Goal: Communication & Community: Participate in discussion

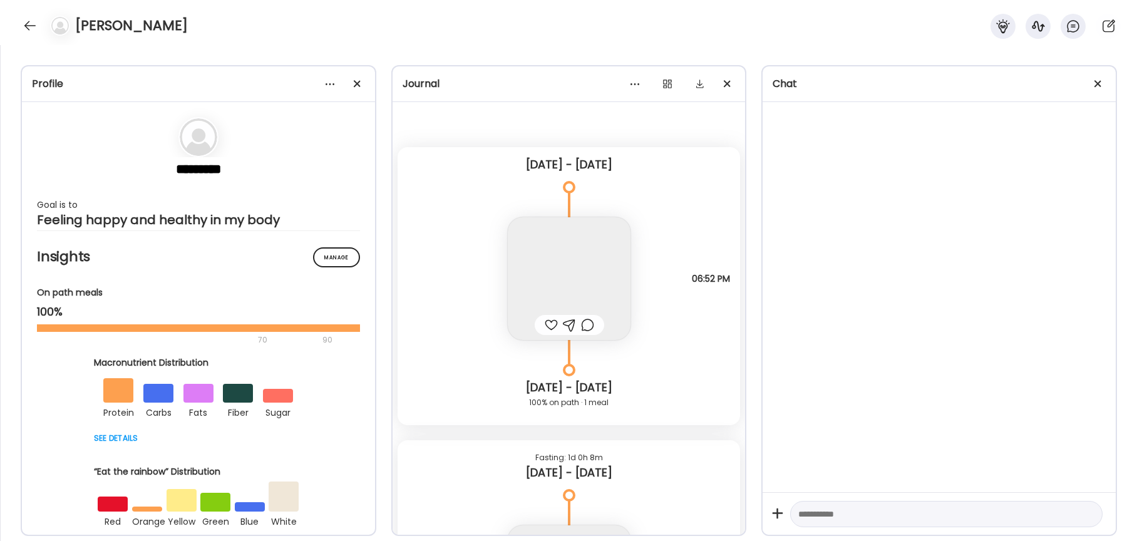
scroll to position [17570, 0]
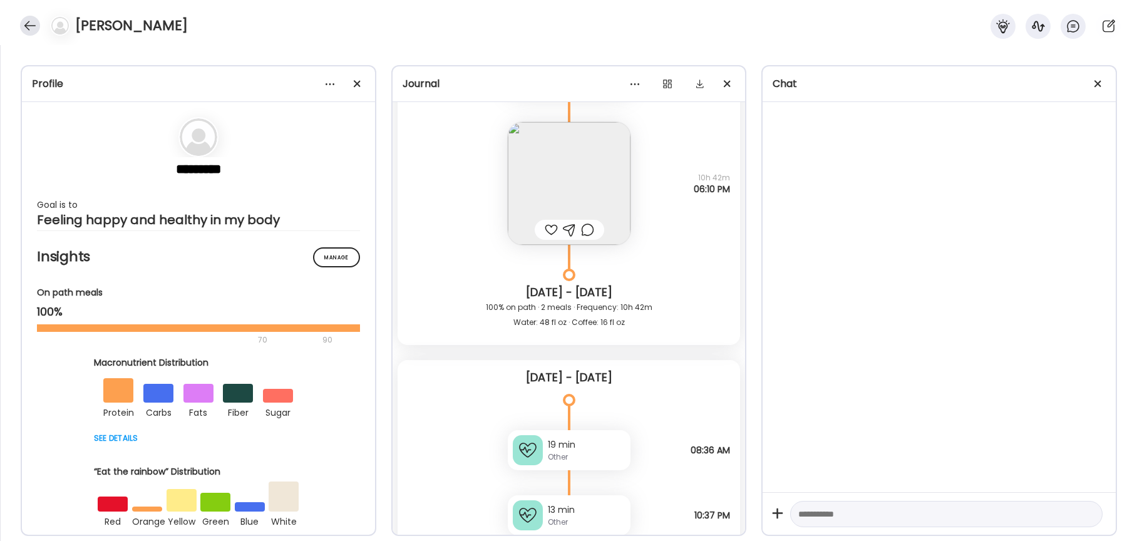
click at [33, 26] on div at bounding box center [30, 26] width 20 height 20
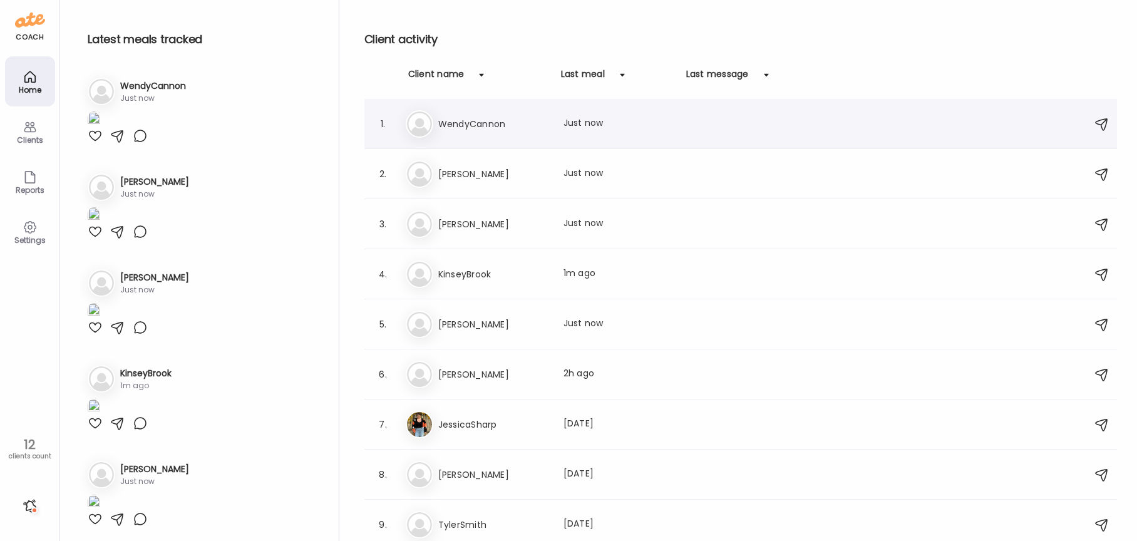
scroll to position [0, 0]
click at [594, 130] on div "Last meal: Just now" at bounding box center [618, 123] width 110 height 15
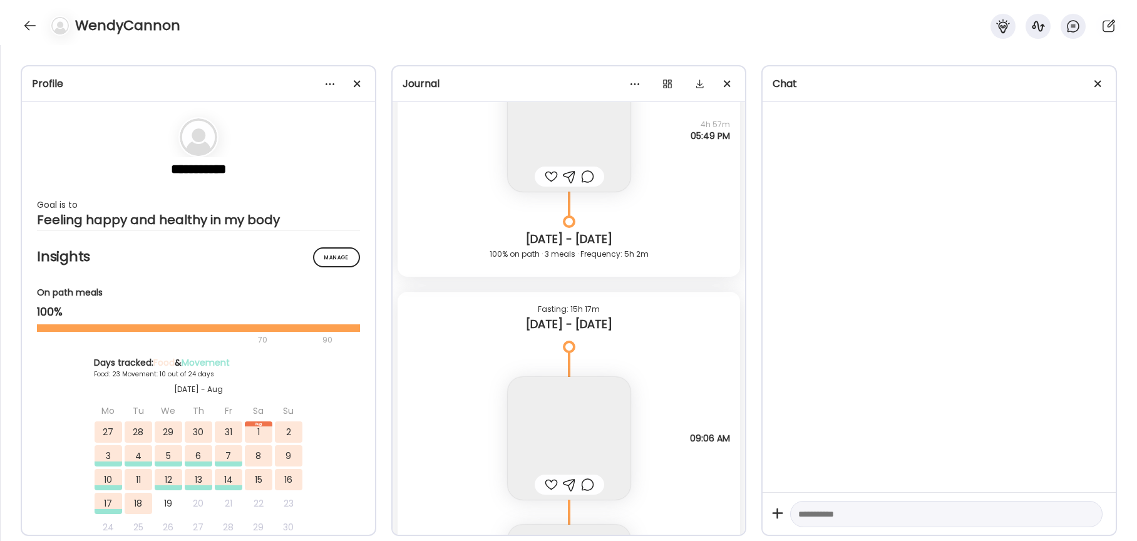
scroll to position [28372, 0]
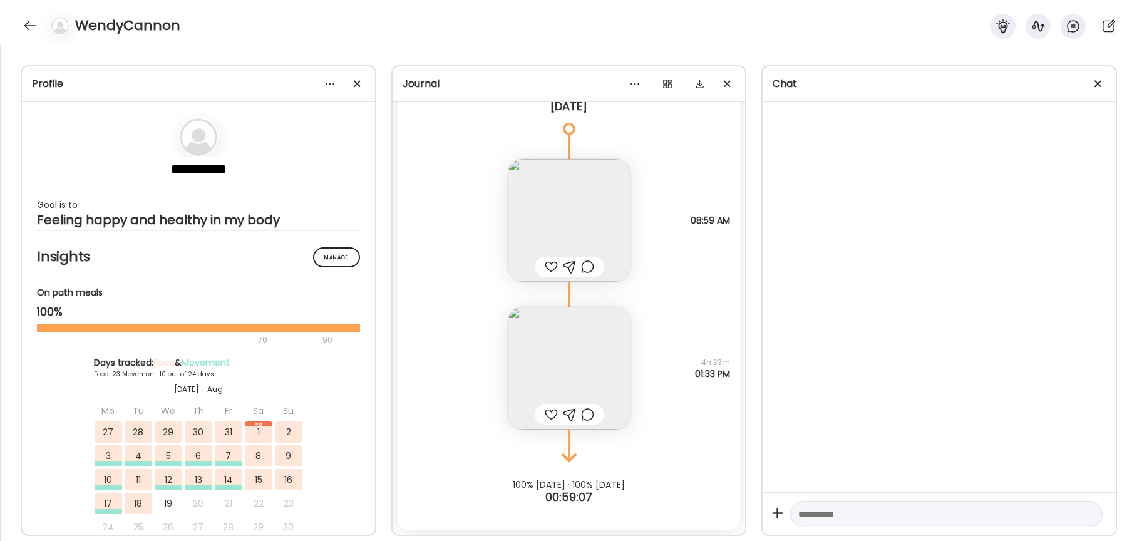
click at [547, 415] on div at bounding box center [551, 414] width 13 height 15
click at [548, 266] on div at bounding box center [551, 266] width 13 height 15
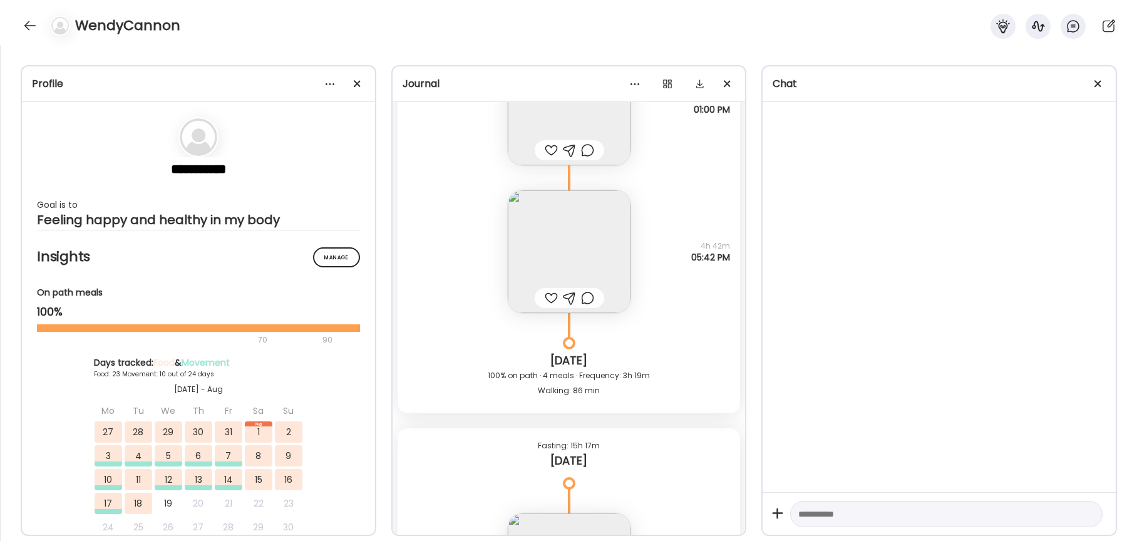
scroll to position [28010, 0]
click at [552, 307] on div at bounding box center [551, 305] width 13 height 15
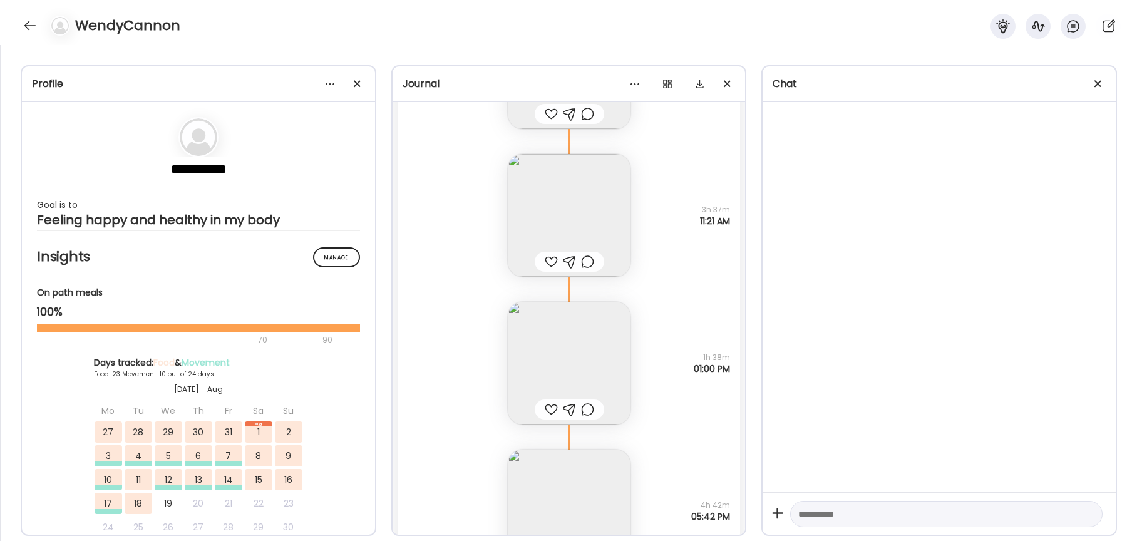
scroll to position [27759, 0]
click at [549, 405] on div at bounding box center [551, 408] width 13 height 15
click at [556, 371] on img at bounding box center [569, 362] width 123 height 123
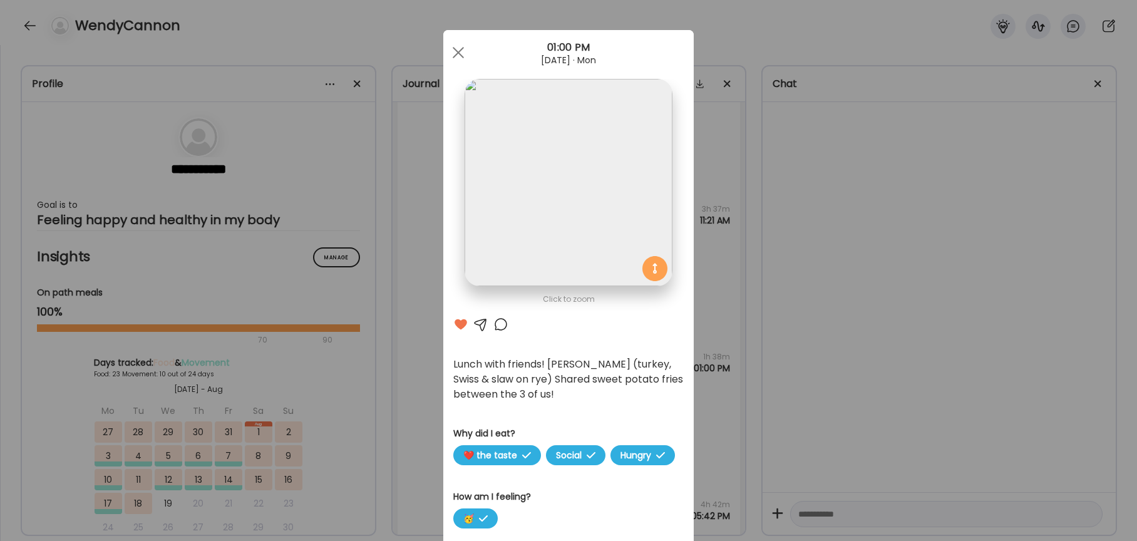
click at [455, 51] on div at bounding box center [458, 52] width 25 height 25
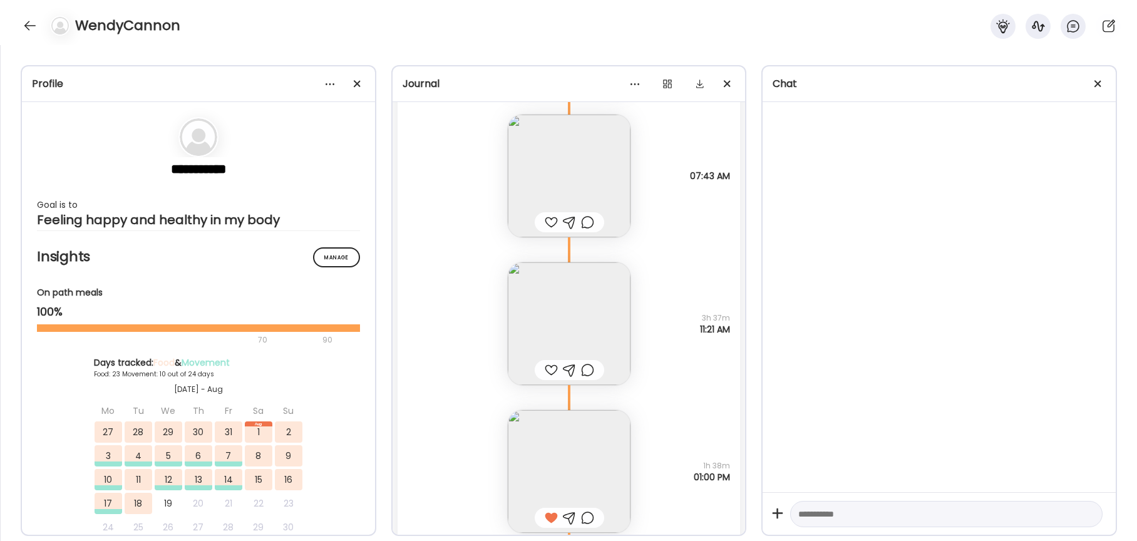
scroll to position [27651, 0]
click at [550, 367] on div at bounding box center [551, 368] width 13 height 15
click at [591, 371] on div at bounding box center [587, 368] width 13 height 15
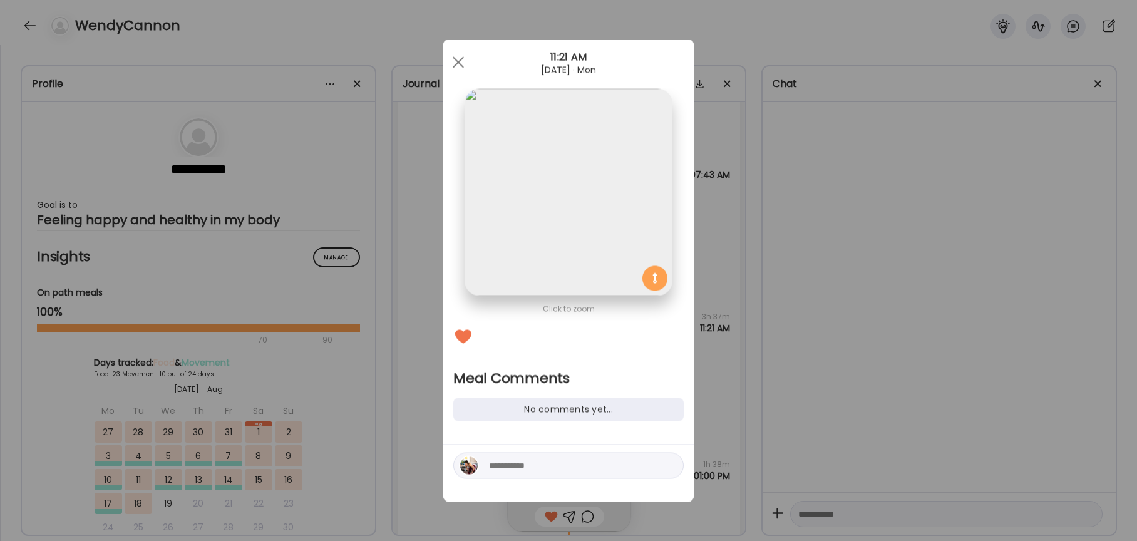
click at [545, 470] on textarea at bounding box center [573, 465] width 169 height 15
type textarea "**********"
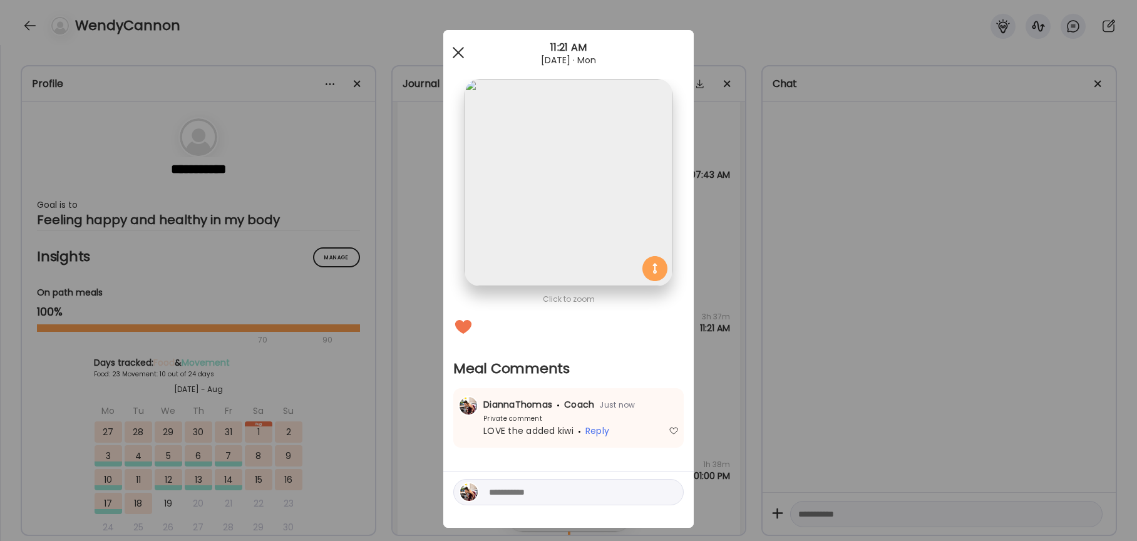
click at [460, 51] on span at bounding box center [458, 52] width 11 height 11
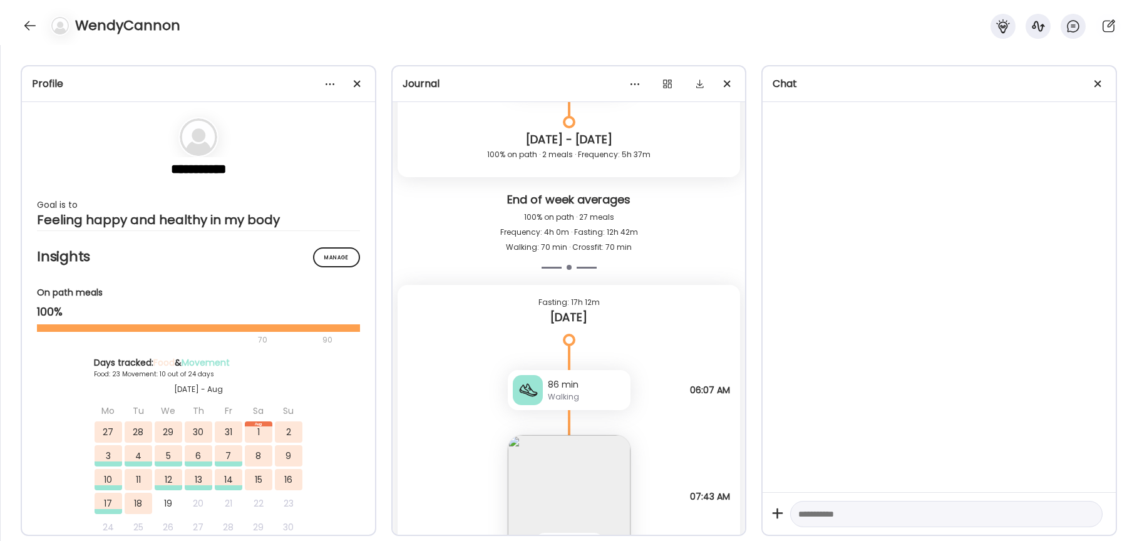
scroll to position [27328, 0]
click at [599, 489] on img at bounding box center [569, 497] width 123 height 123
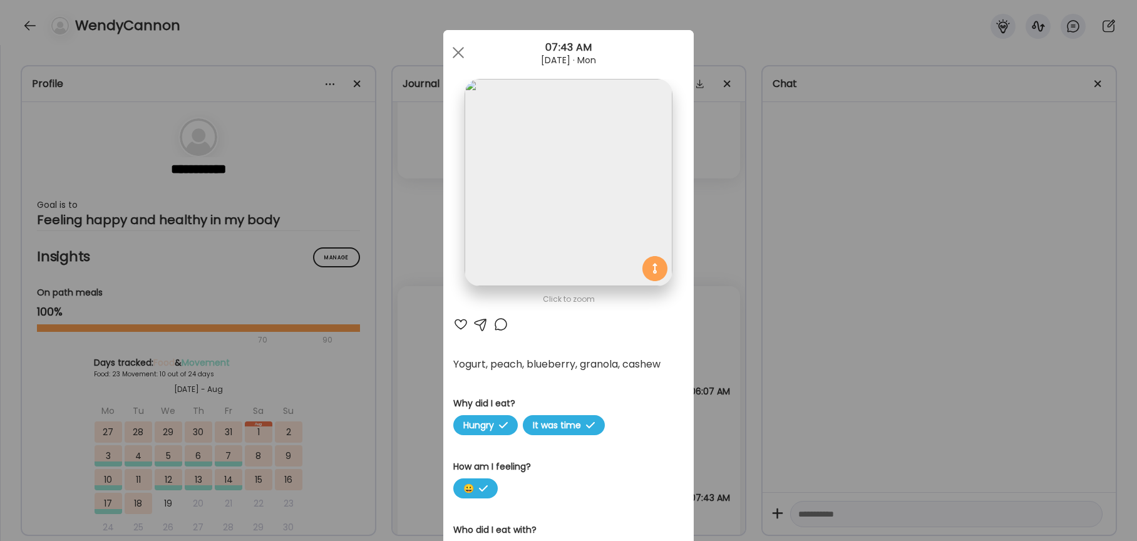
click at [456, 320] on div at bounding box center [460, 324] width 15 height 15
click at [500, 322] on div at bounding box center [500, 324] width 15 height 15
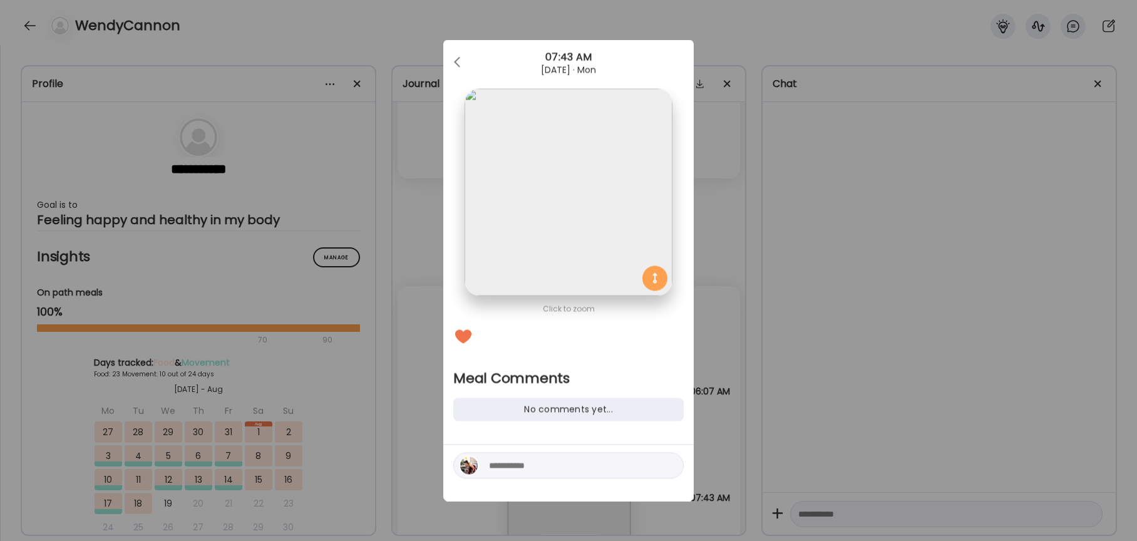
click at [535, 458] on div at bounding box center [568, 466] width 230 height 26
click at [535, 470] on textarea at bounding box center [573, 465] width 169 height 15
type textarea "**********"
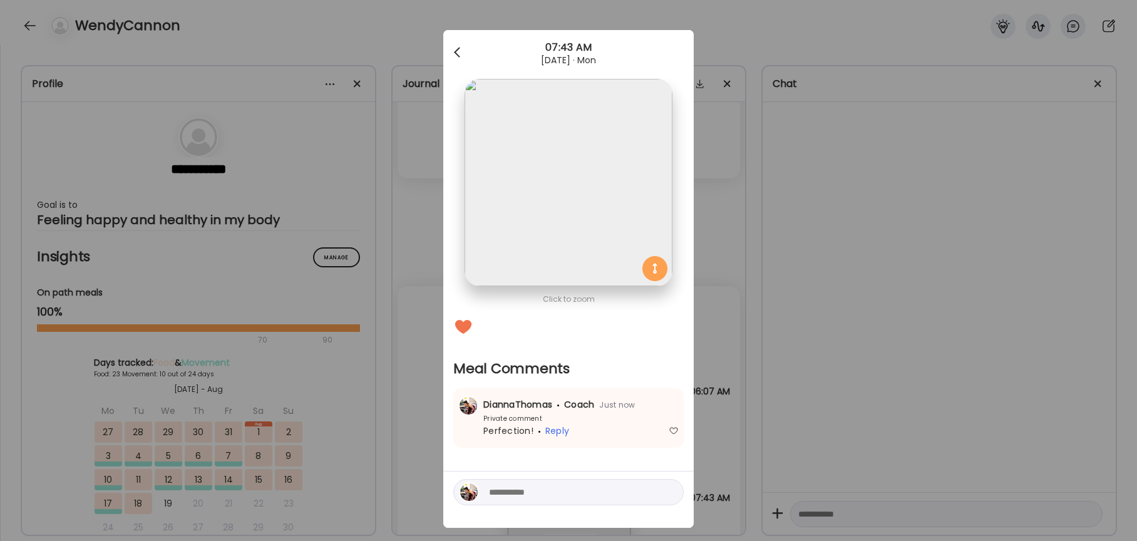
click at [456, 44] on div at bounding box center [458, 52] width 25 height 25
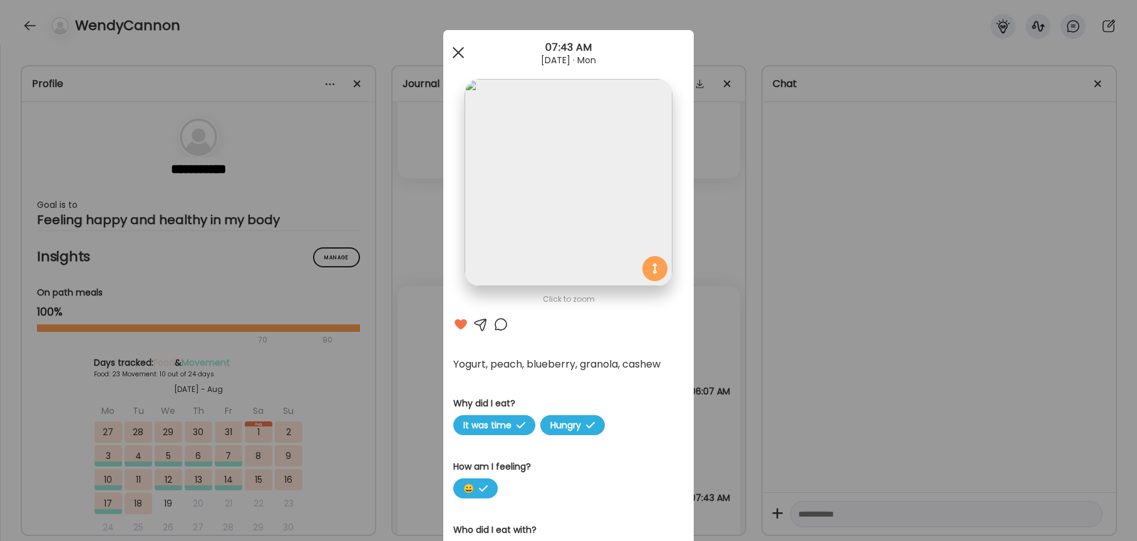
click at [456, 45] on div at bounding box center [458, 52] width 25 height 25
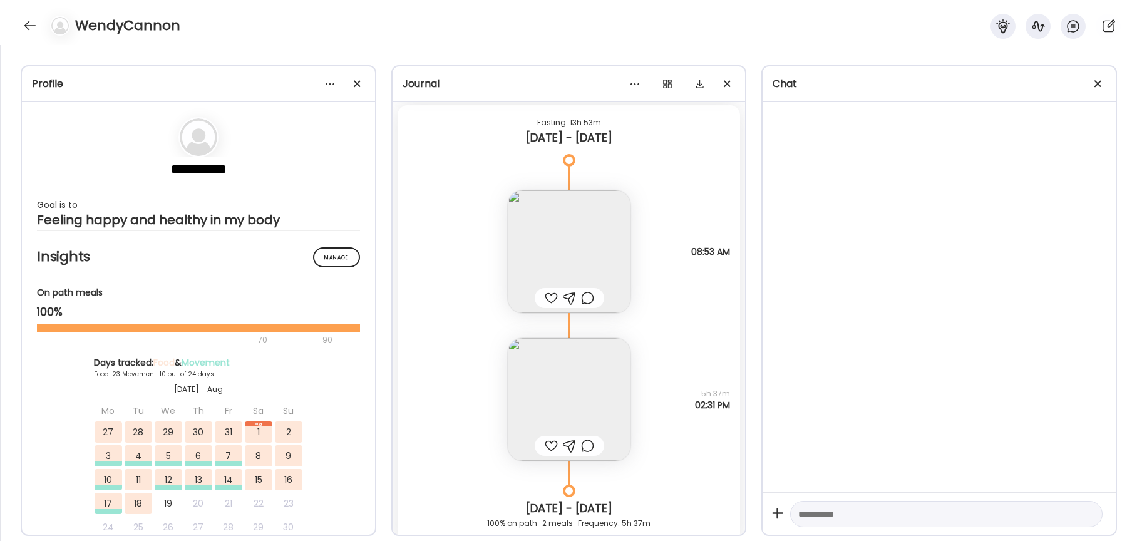
scroll to position [26959, 0]
click at [569, 359] on img at bounding box center [569, 400] width 123 height 123
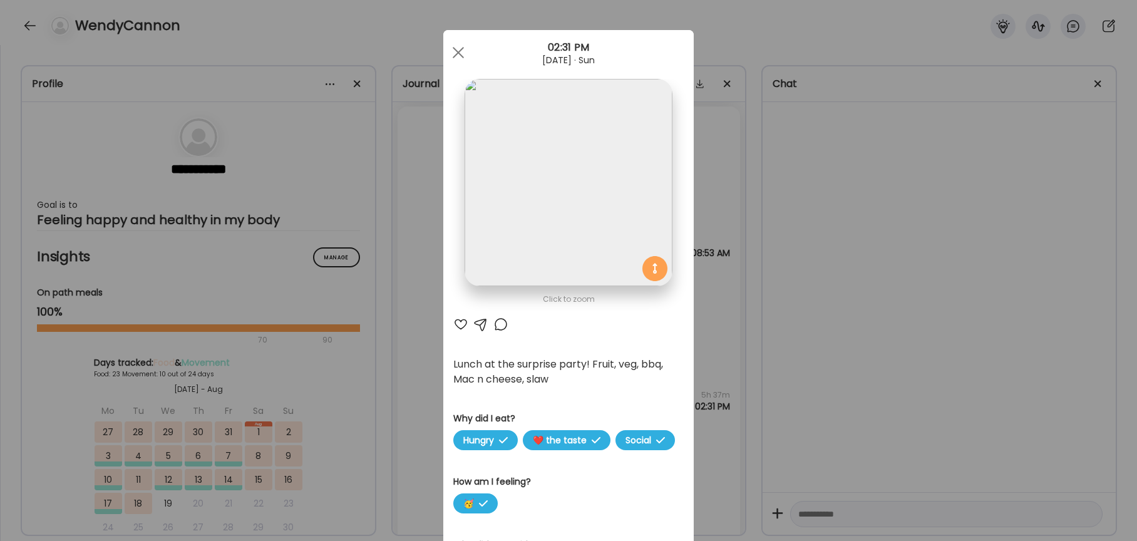
click at [456, 328] on div at bounding box center [460, 324] width 15 height 15
click at [501, 324] on div at bounding box center [500, 324] width 15 height 15
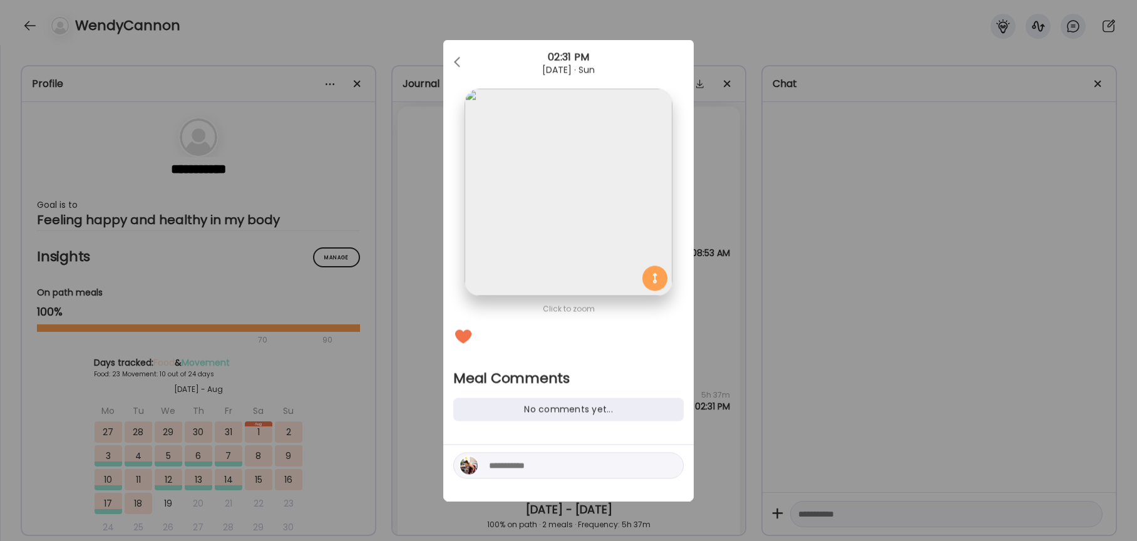
drag, startPoint x: 532, startPoint y: 473, endPoint x: 528, endPoint y: 466, distance: 7.8
click at [532, 473] on textarea at bounding box center [573, 465] width 169 height 15
type textarea "**********"
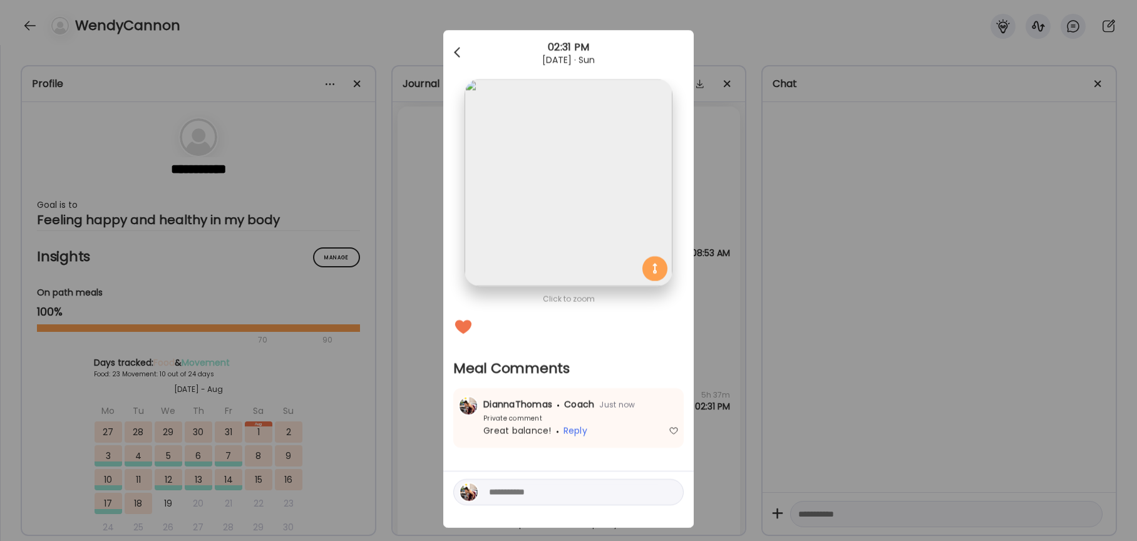
click at [453, 64] on div at bounding box center [458, 52] width 25 height 25
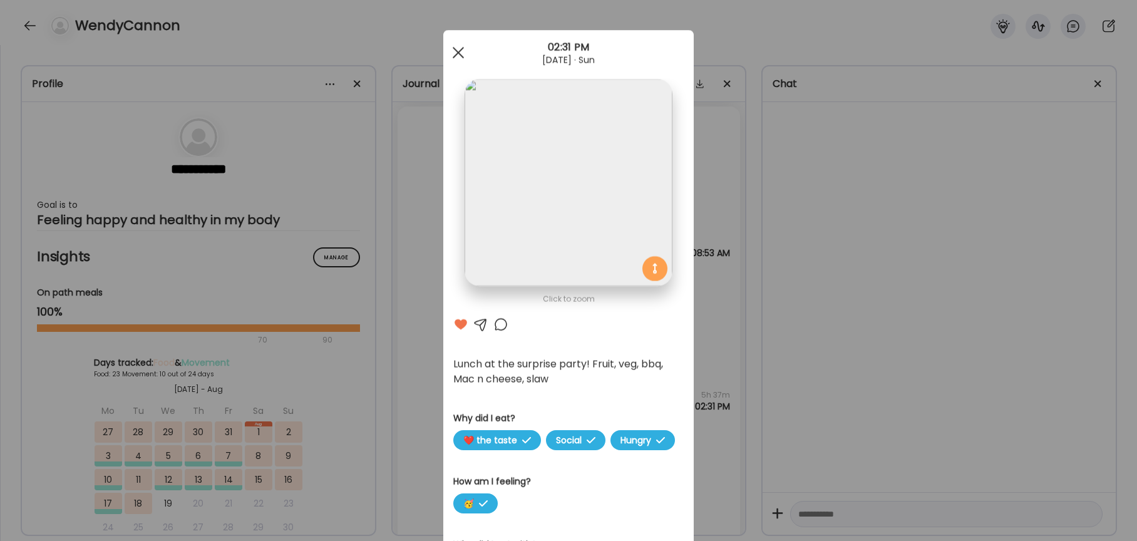
click at [453, 58] on span at bounding box center [458, 52] width 11 height 11
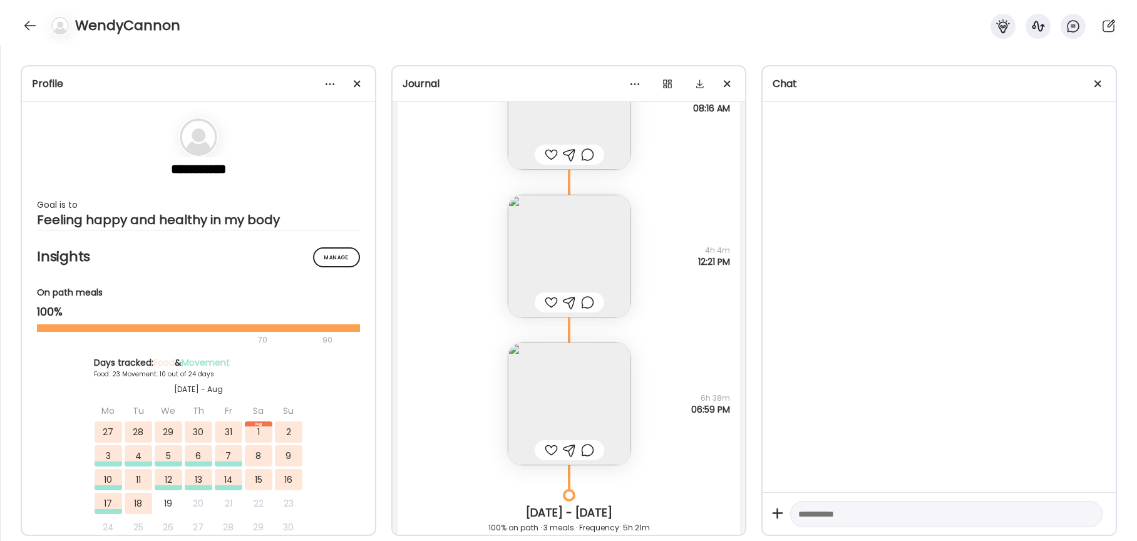
scroll to position [26501, 0]
click at [572, 389] on img at bounding box center [569, 403] width 123 height 123
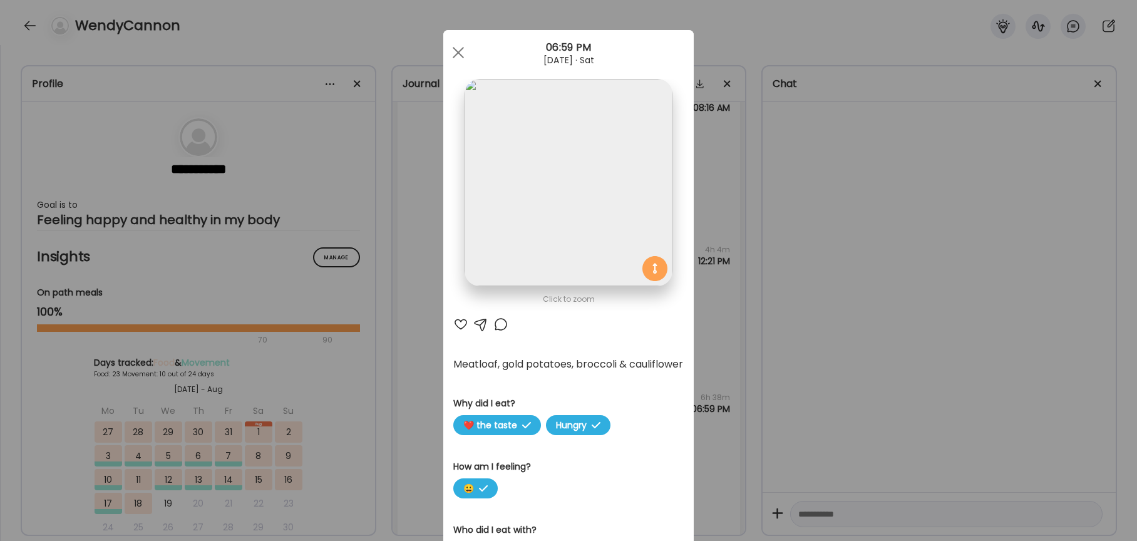
click at [458, 319] on div at bounding box center [460, 324] width 15 height 15
click at [500, 319] on div at bounding box center [500, 324] width 15 height 15
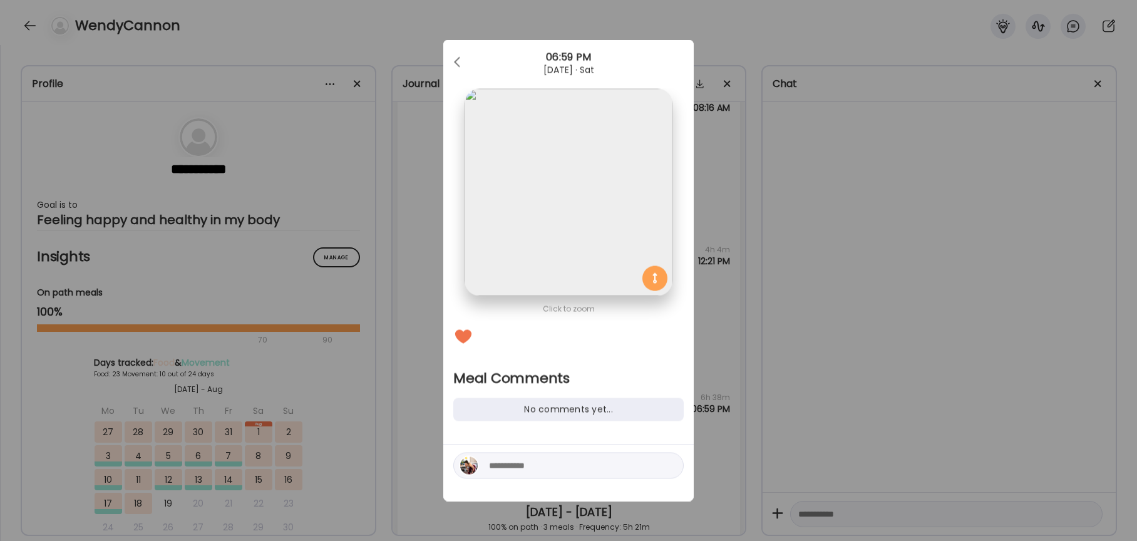
click at [548, 463] on textarea at bounding box center [573, 465] width 169 height 15
type textarea "**********"
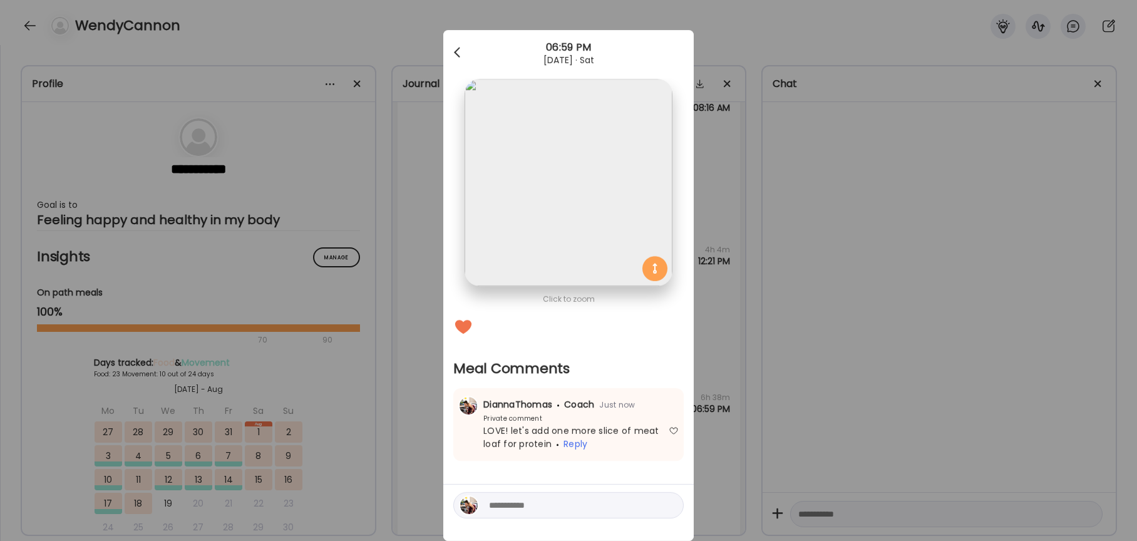
click at [463, 51] on div at bounding box center [458, 52] width 25 height 25
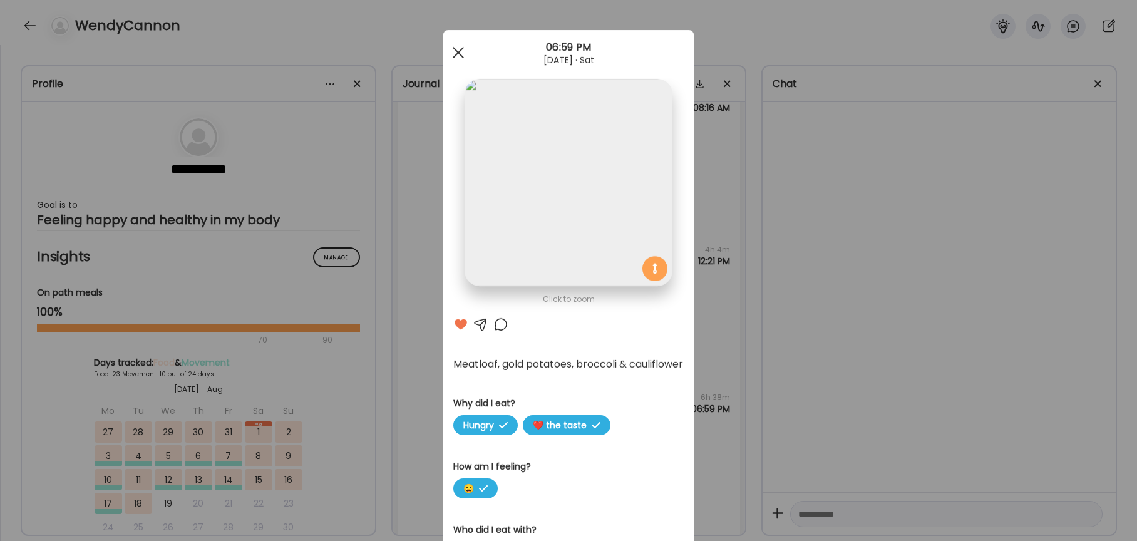
click at [463, 51] on div at bounding box center [458, 52] width 25 height 25
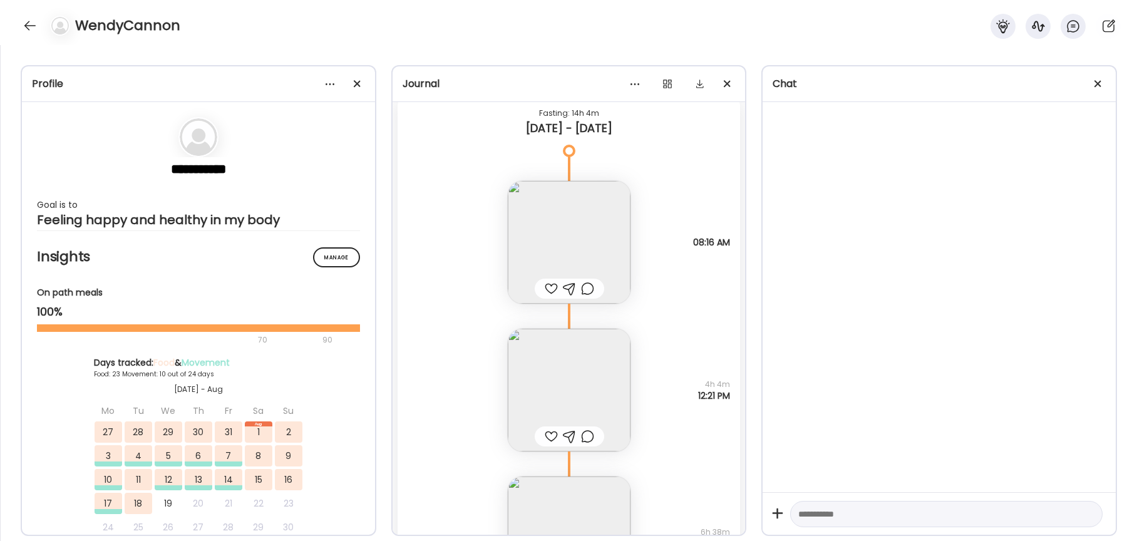
scroll to position [26331, 0]
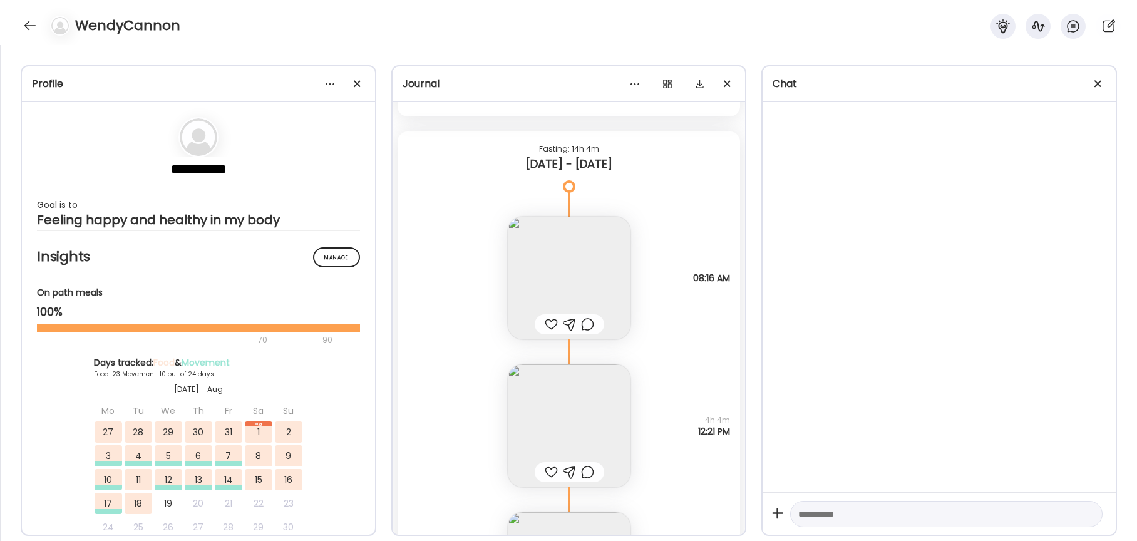
click at [549, 473] on div at bounding box center [551, 472] width 13 height 15
click at [580, 433] on img at bounding box center [569, 425] width 123 height 123
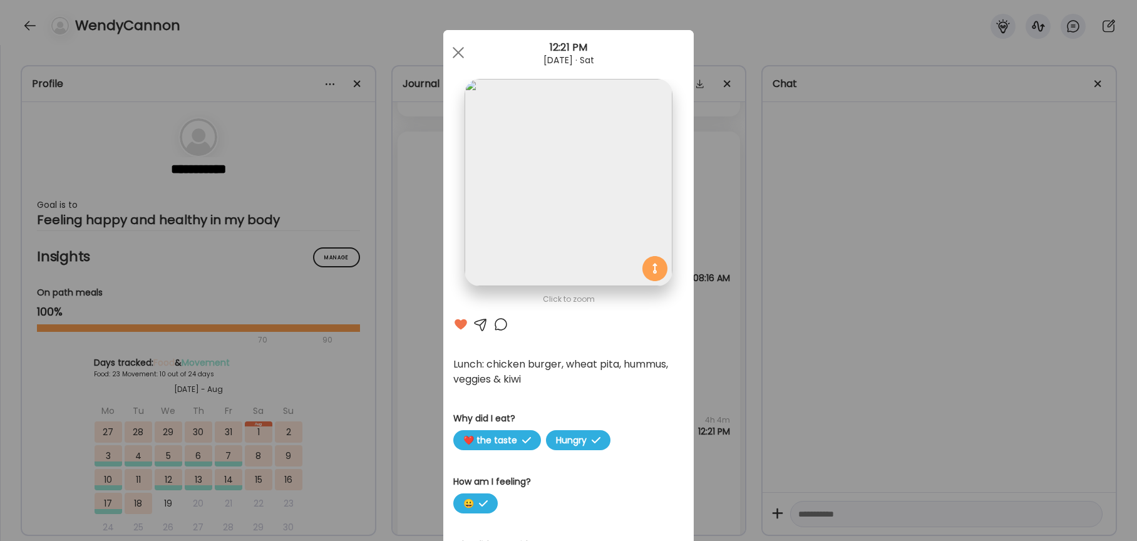
click at [503, 329] on div at bounding box center [500, 324] width 15 height 15
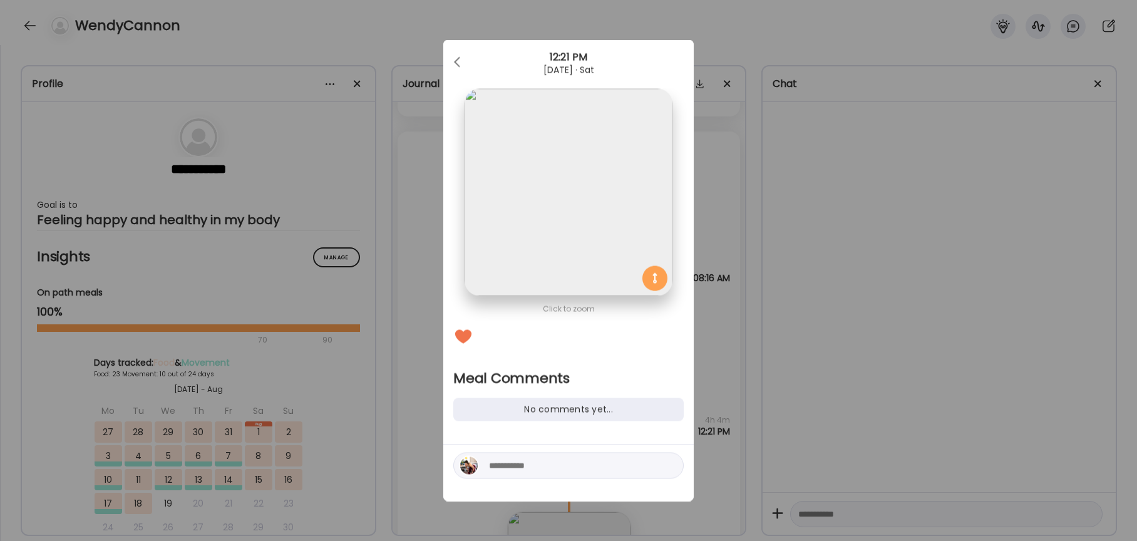
click at [573, 470] on textarea at bounding box center [573, 465] width 169 height 15
type textarea "********"
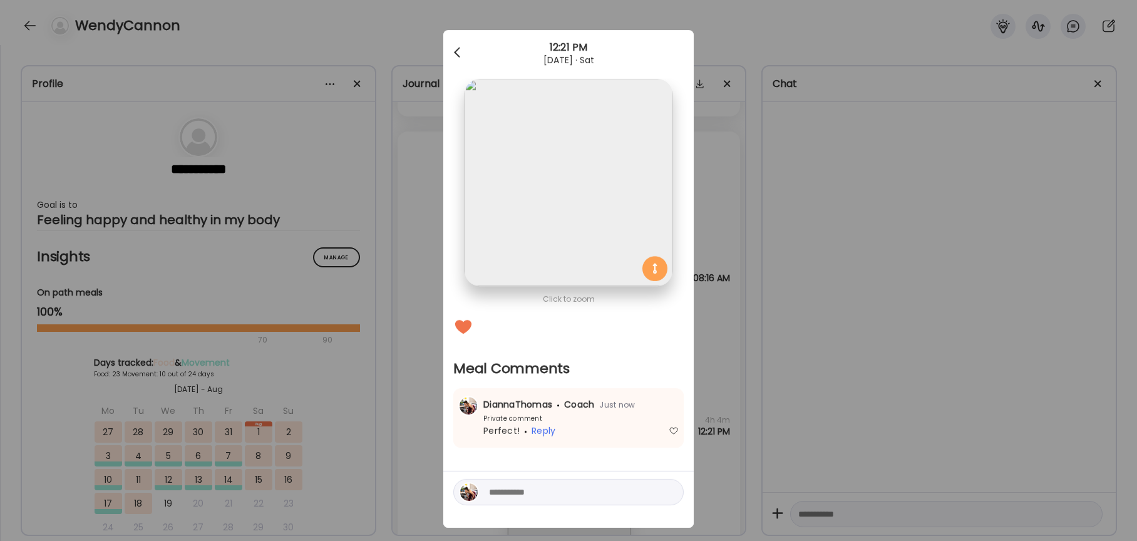
click at [455, 53] on span at bounding box center [457, 50] width 6 height 6
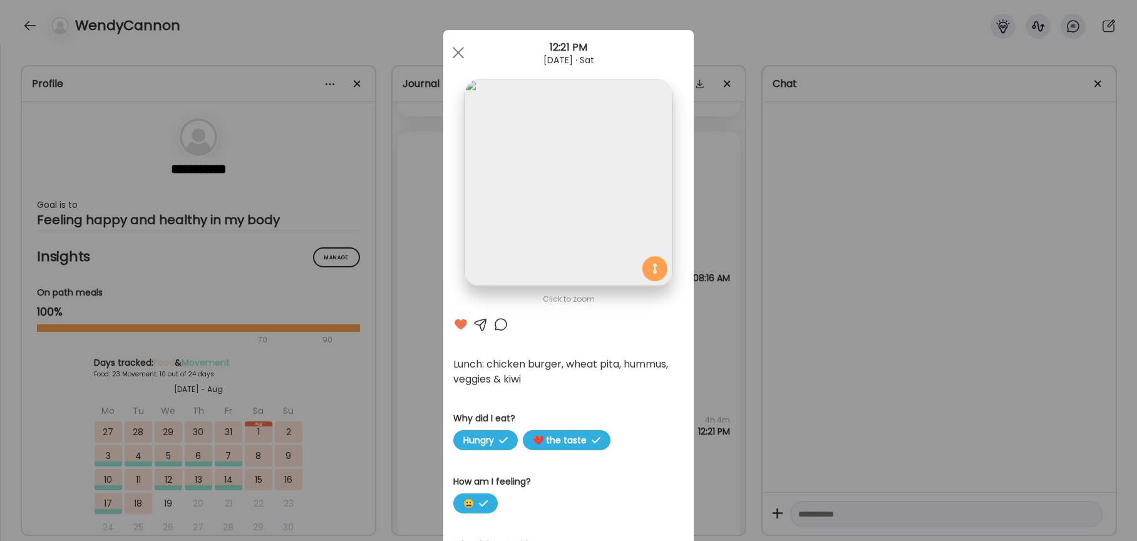
click at [455, 53] on div at bounding box center [458, 52] width 25 height 25
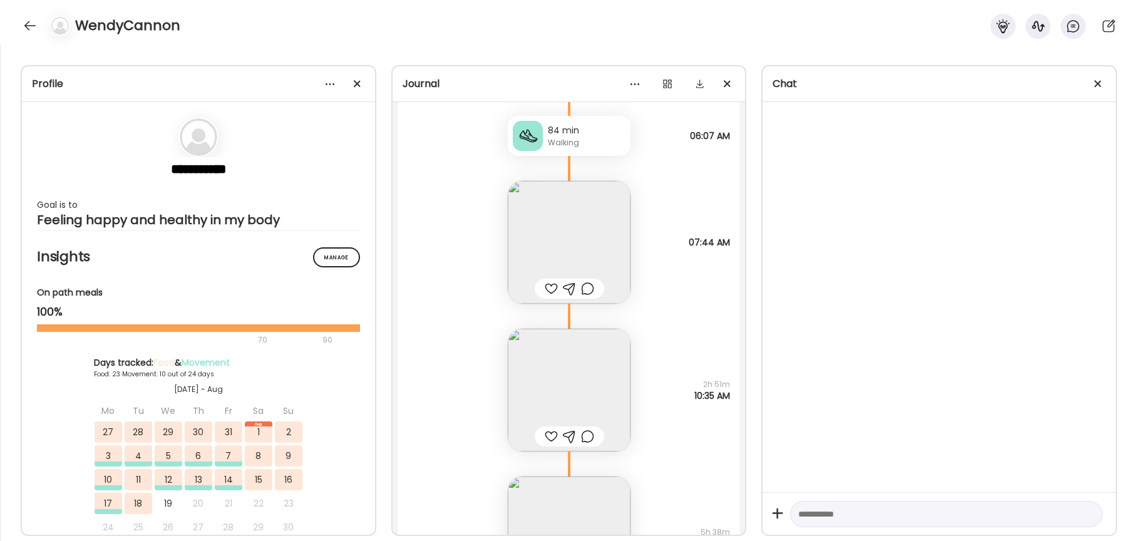
scroll to position [25595, 0]
click at [533, 378] on img at bounding box center [569, 395] width 123 height 123
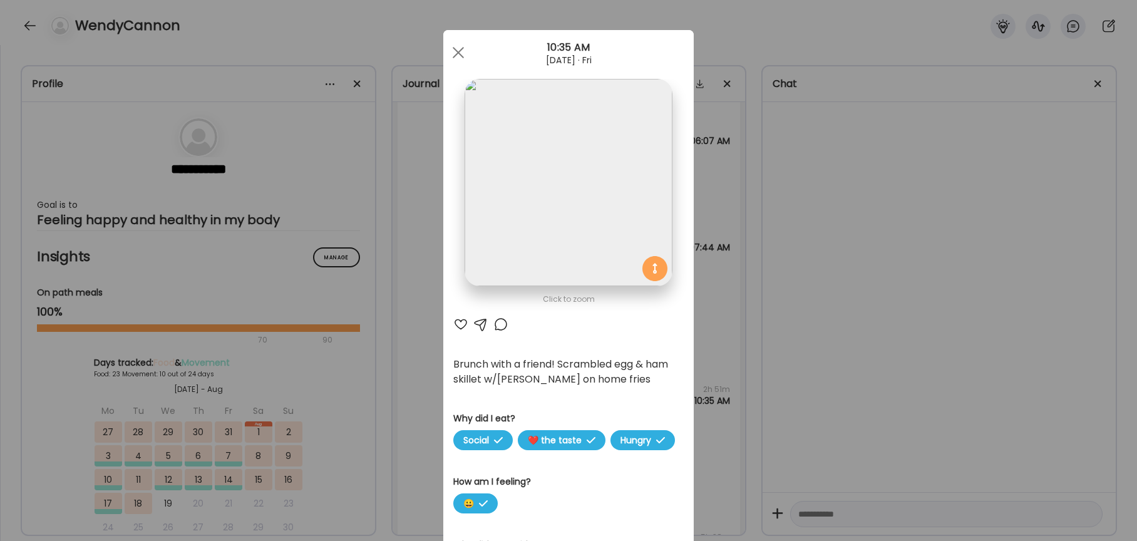
click at [461, 322] on div at bounding box center [460, 324] width 15 height 15
click at [455, 51] on div at bounding box center [458, 52] width 25 height 25
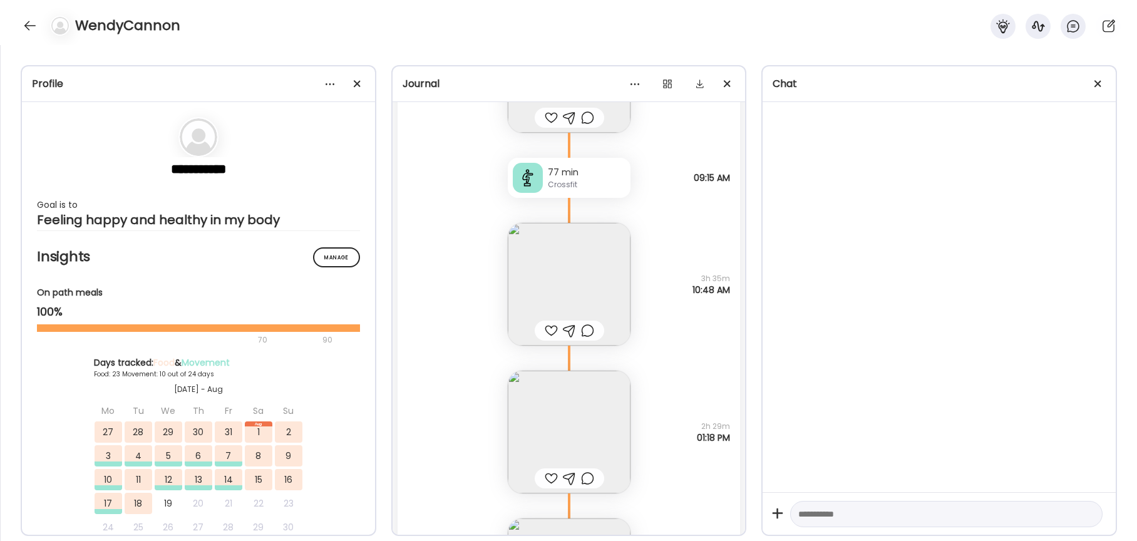
scroll to position [23692, 0]
